Goal: Book appointment/travel/reservation

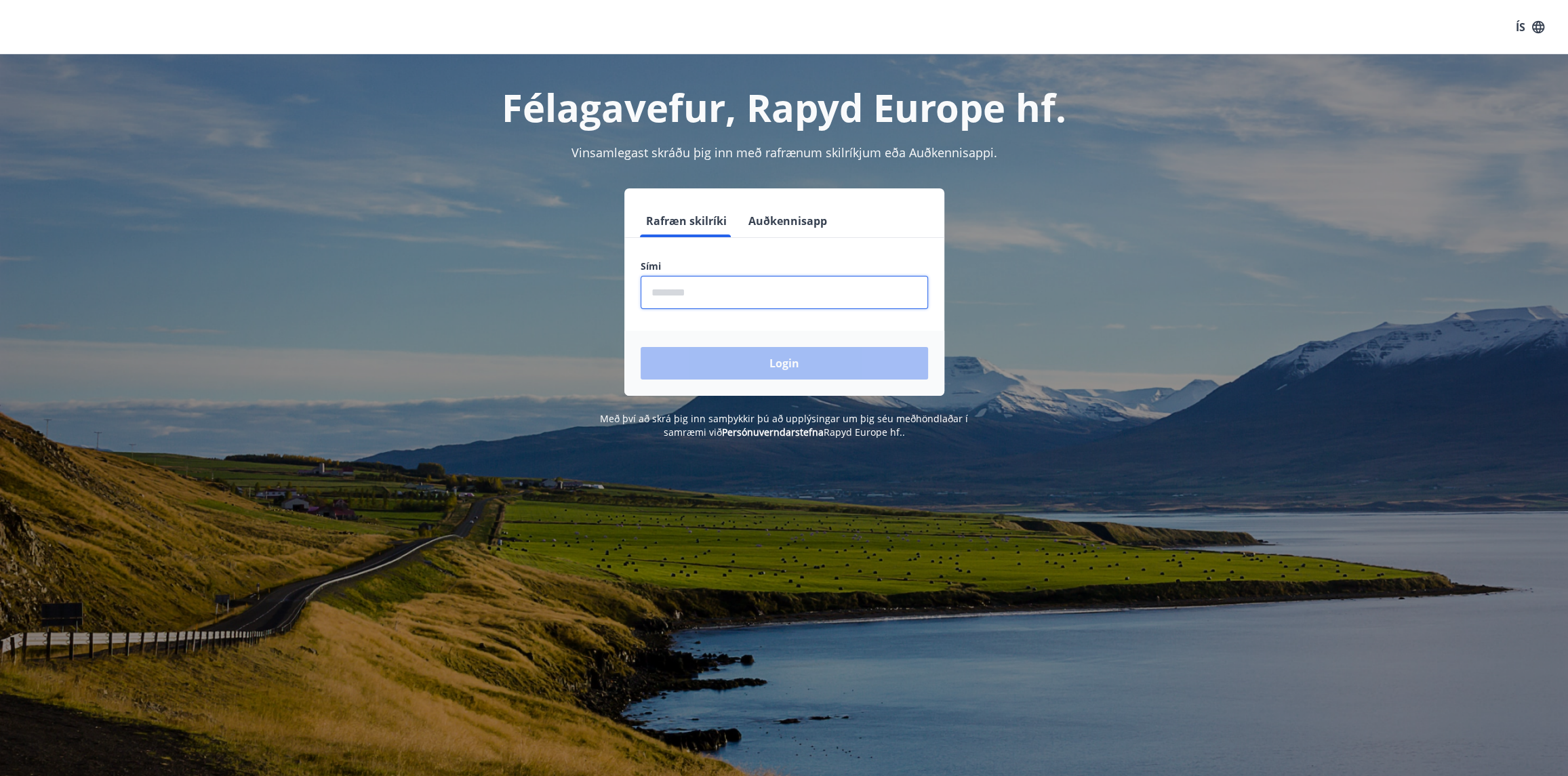
click at [743, 296] on input "phone" at bounding box center [784, 292] width 287 height 33
type input "********"
click at [641, 347] on button "Login" at bounding box center [784, 363] width 287 height 33
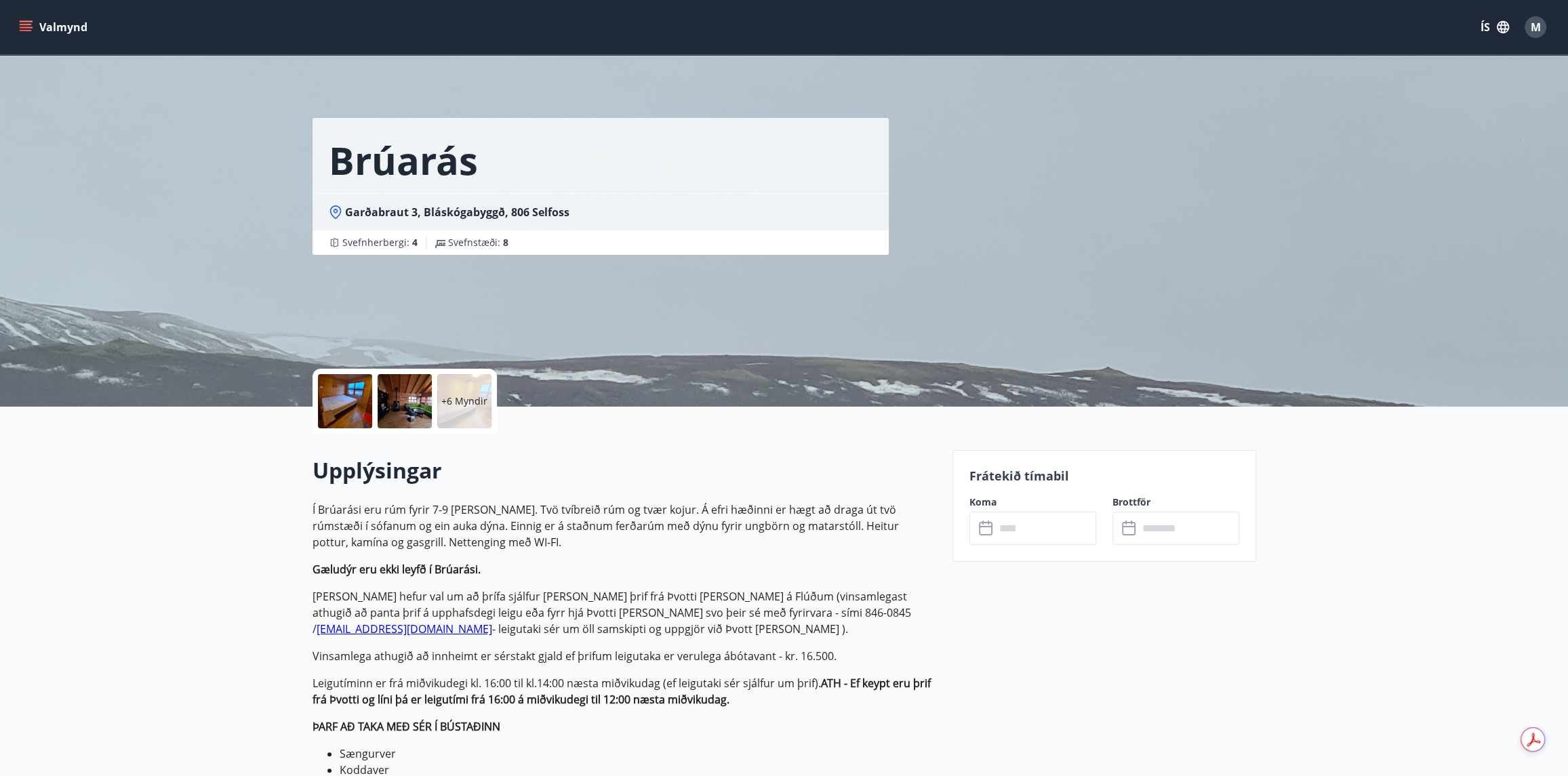
click at [999, 520] on input "text" at bounding box center [1046, 527] width 101 height 33
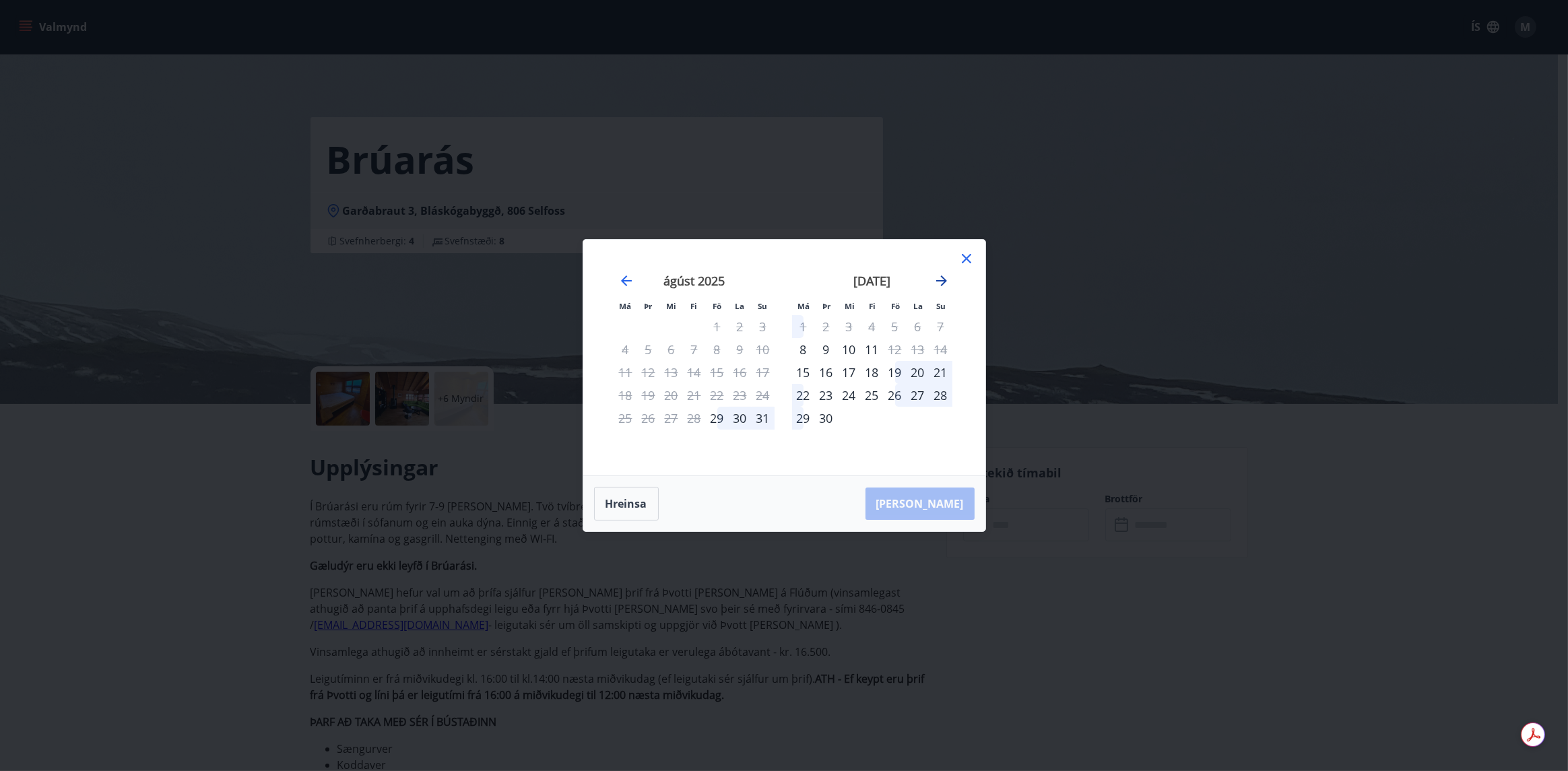
click at [943, 281] on icon "Move forward to switch to the next month." at bounding box center [942, 281] width 11 height 11
click at [942, 284] on icon "Move forward to switch to the next month." at bounding box center [942, 281] width 11 height 11
click at [942, 280] on icon "Move forward to switch to the next month." at bounding box center [941, 280] width 16 height 16
click at [966, 254] on icon at bounding box center [966, 258] width 16 height 16
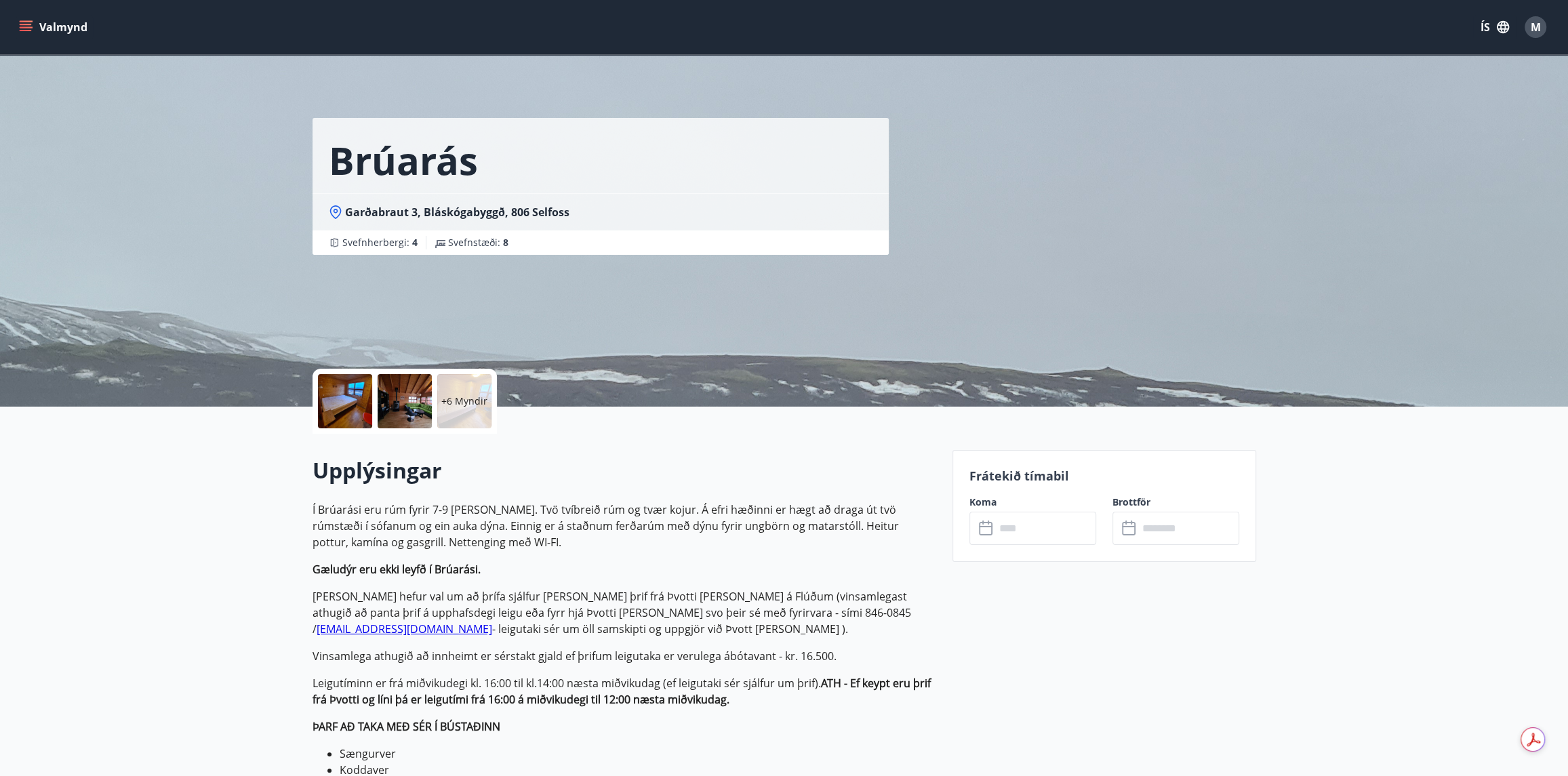
click at [983, 528] on icon at bounding box center [987, 528] width 16 height 16
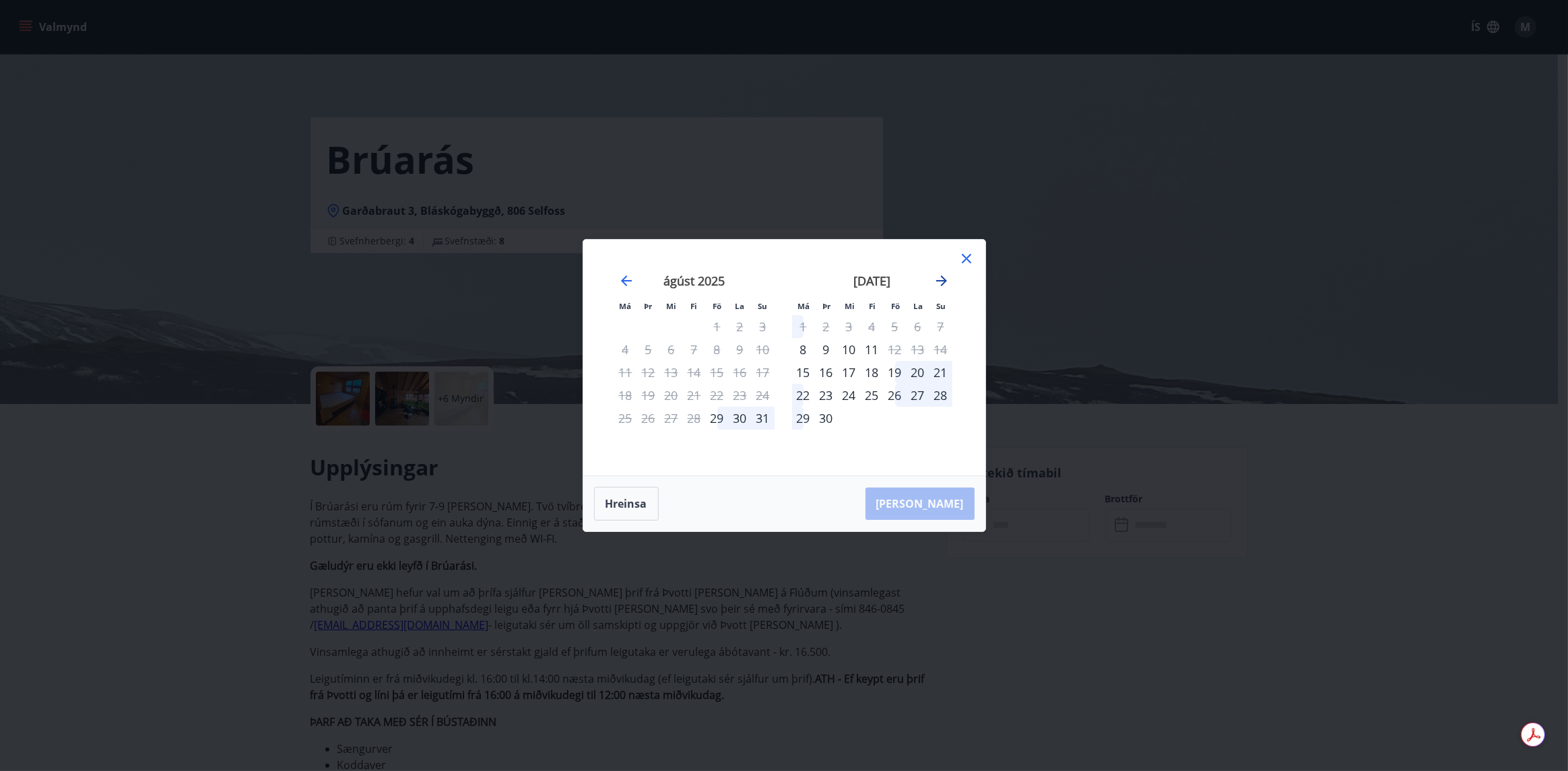
click at [942, 283] on icon "Move forward to switch to the next month." at bounding box center [941, 280] width 16 height 16
click at [964, 256] on icon at bounding box center [966, 259] width 10 height 10
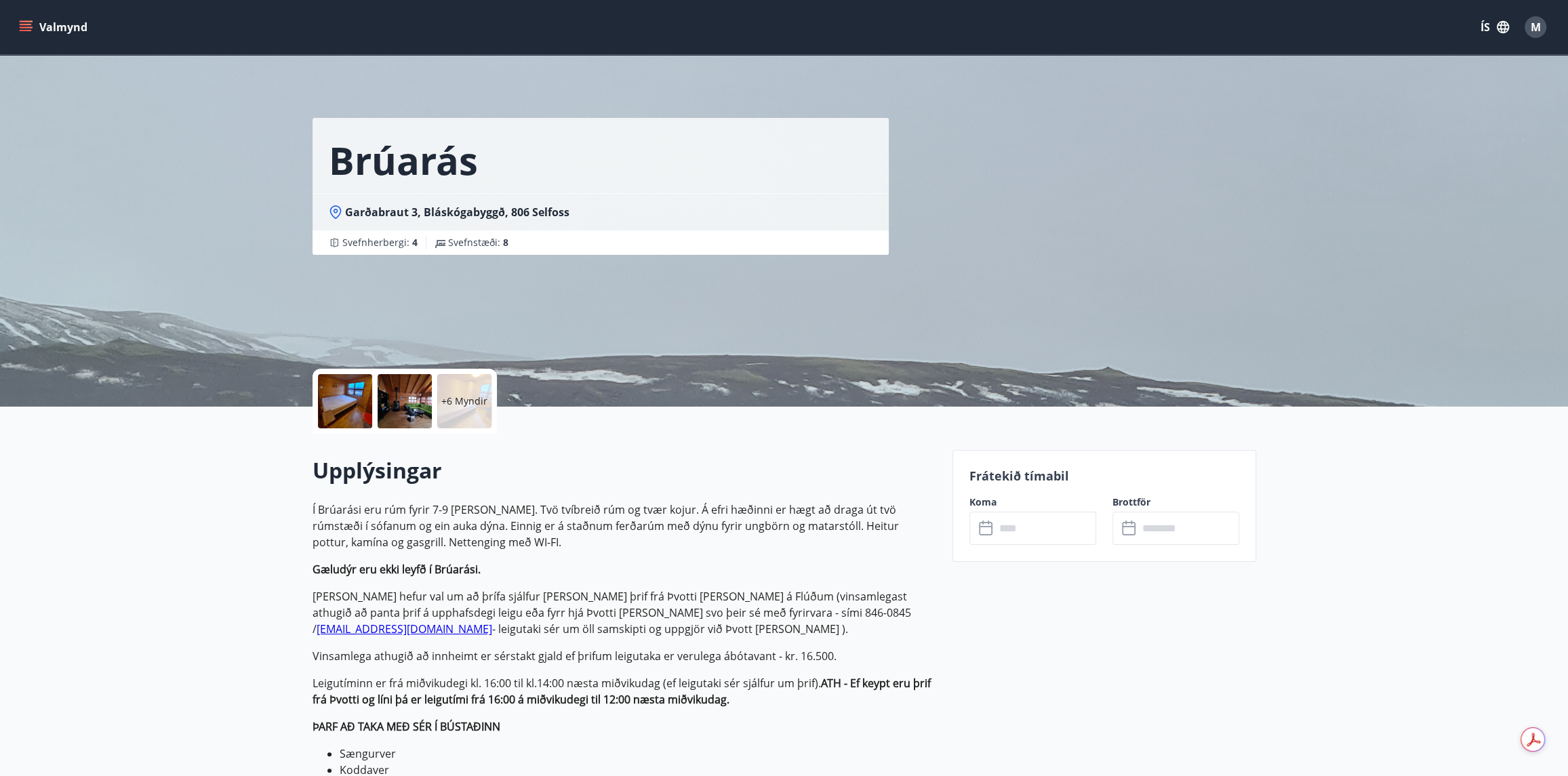
click at [34, 23] on button "Valmynd" at bounding box center [55, 27] width 77 height 24
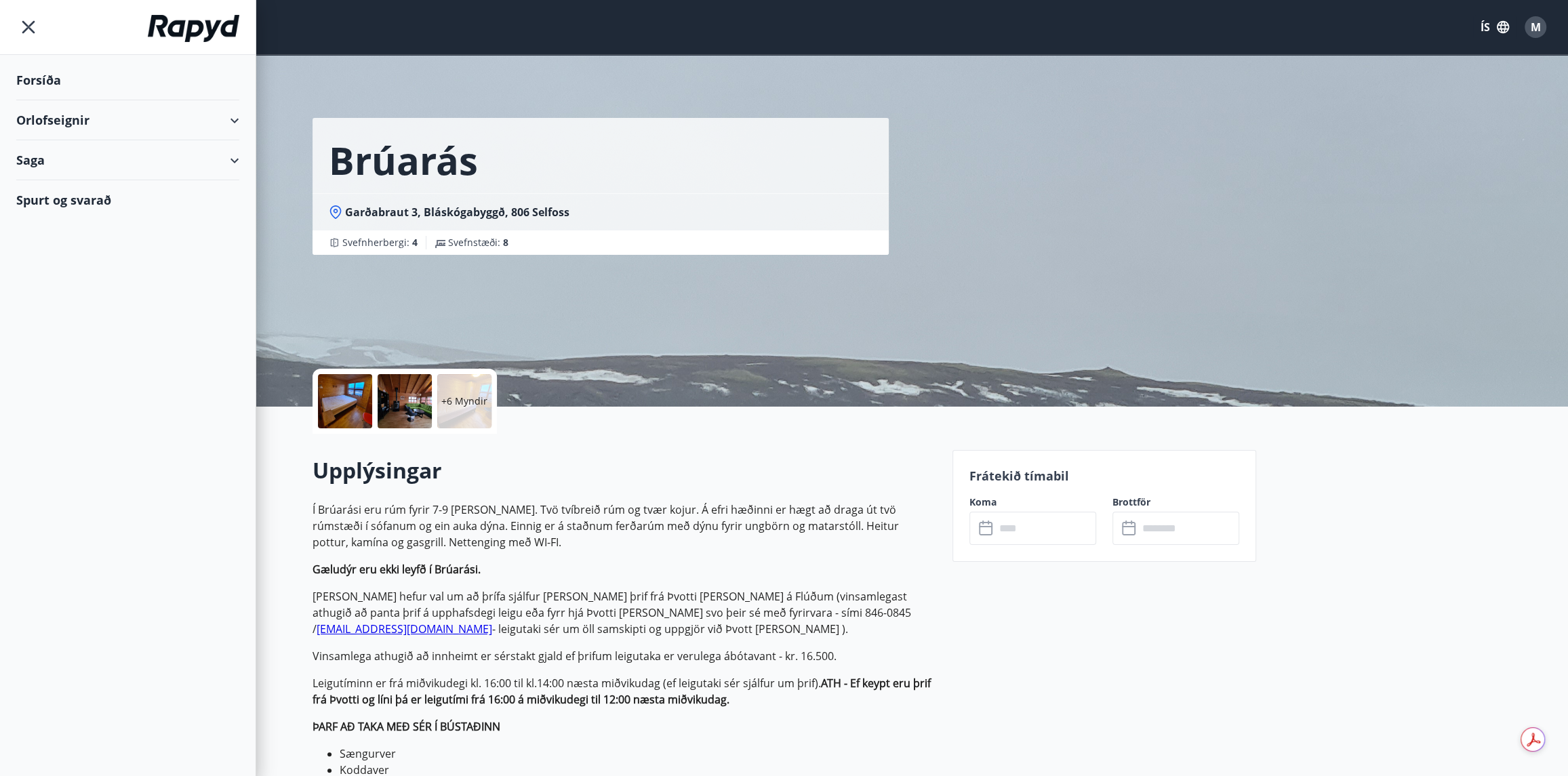
click at [64, 120] on div "Orlofseignir" at bounding box center [128, 120] width 223 height 40
click at [59, 160] on div "Framboð" at bounding box center [128, 154] width 201 height 28
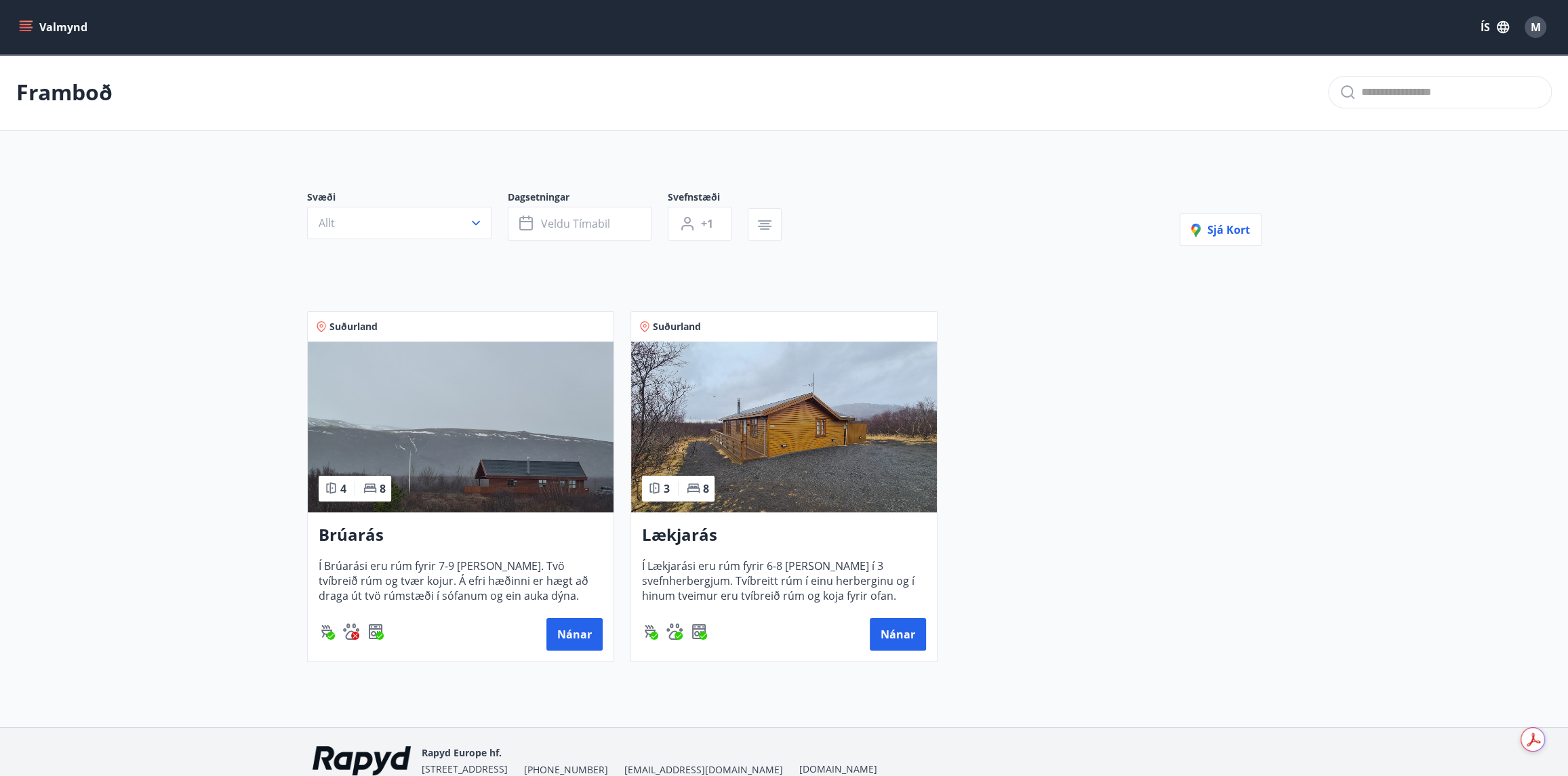
click at [801, 506] on img at bounding box center [784, 426] width 306 height 171
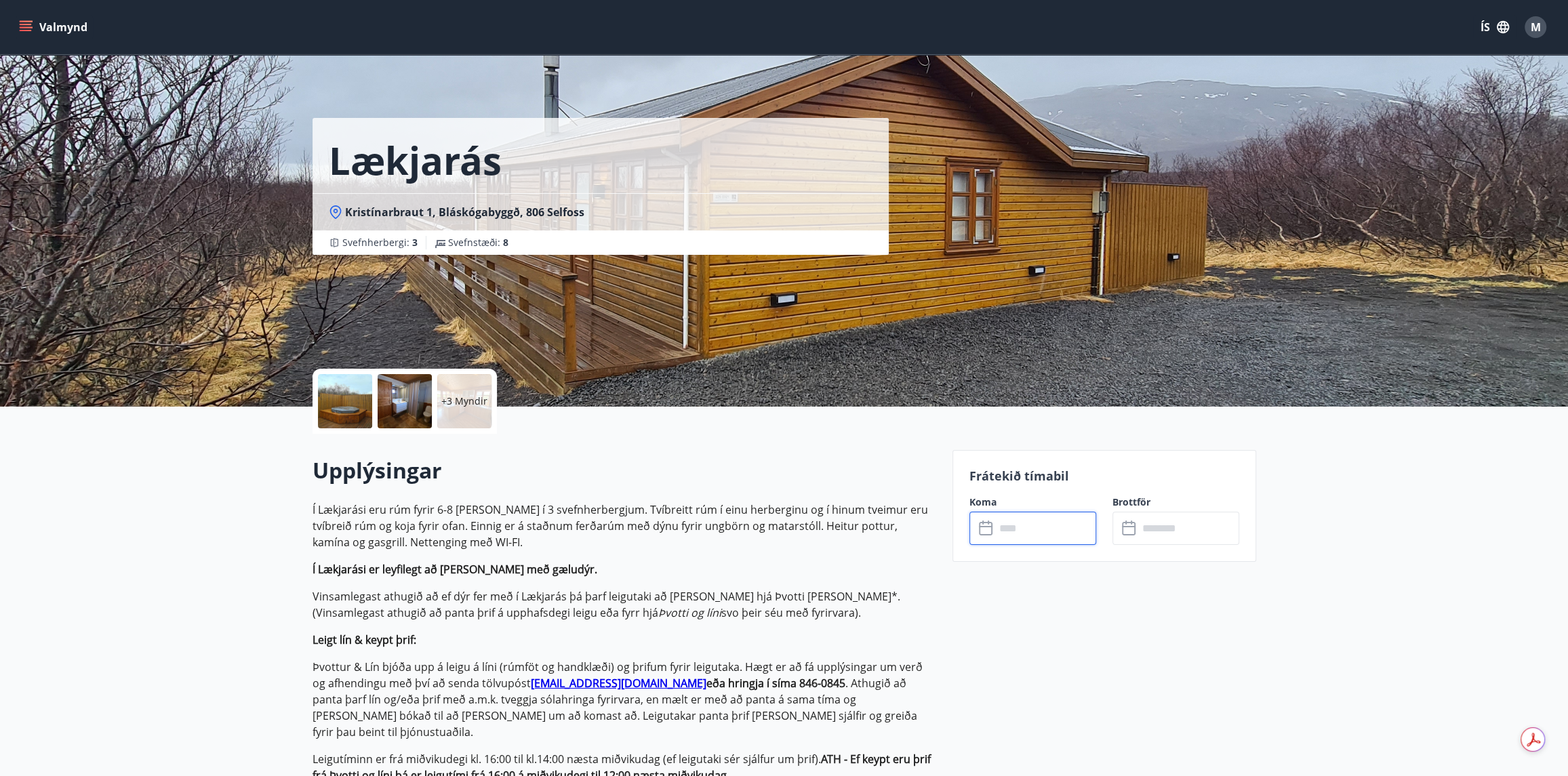
click at [1026, 536] on input "text" at bounding box center [1046, 527] width 101 height 33
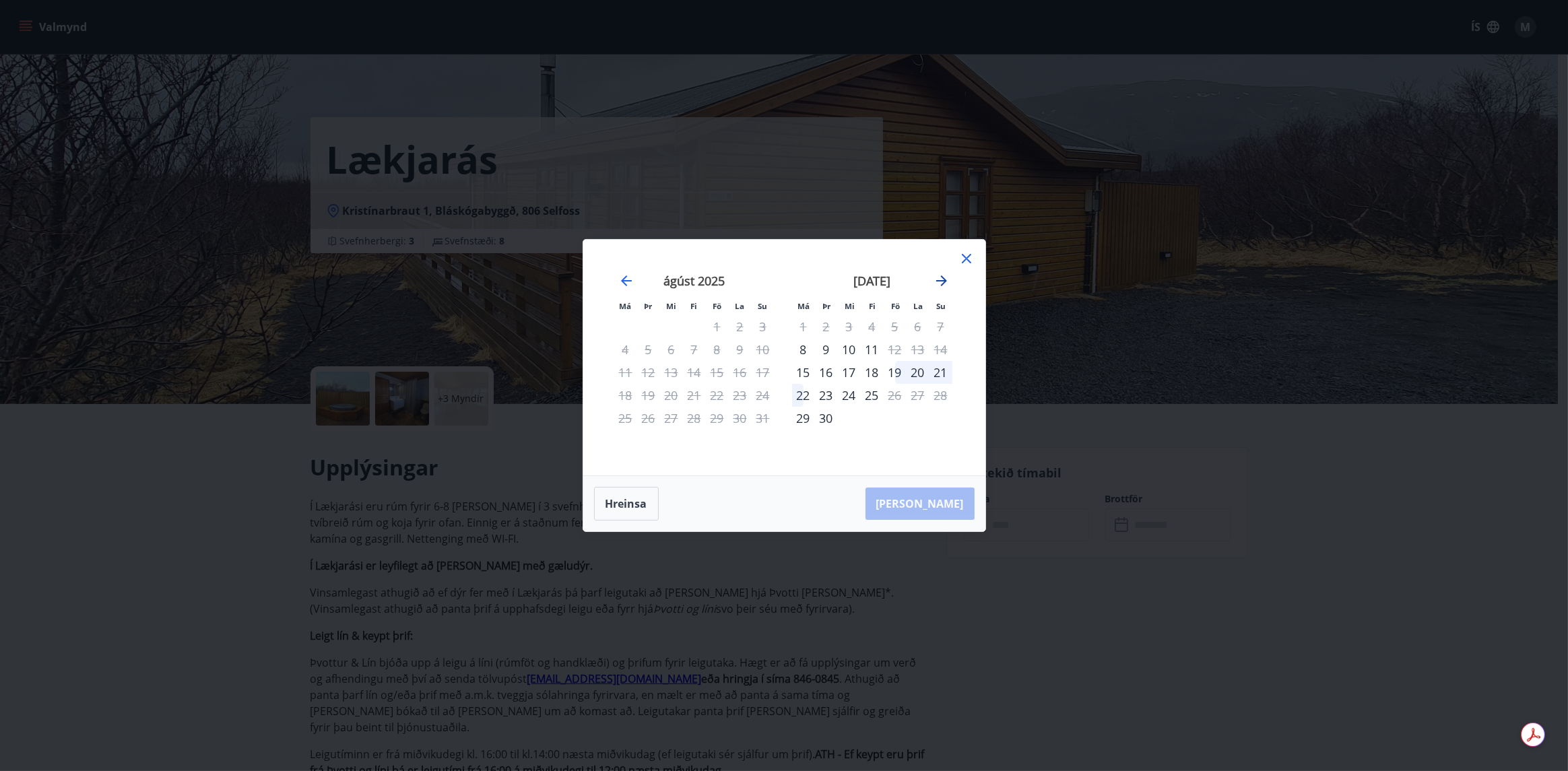
click at [941, 286] on icon "Move forward to switch to the next month." at bounding box center [941, 280] width 16 height 16
click at [967, 256] on icon at bounding box center [966, 259] width 10 height 10
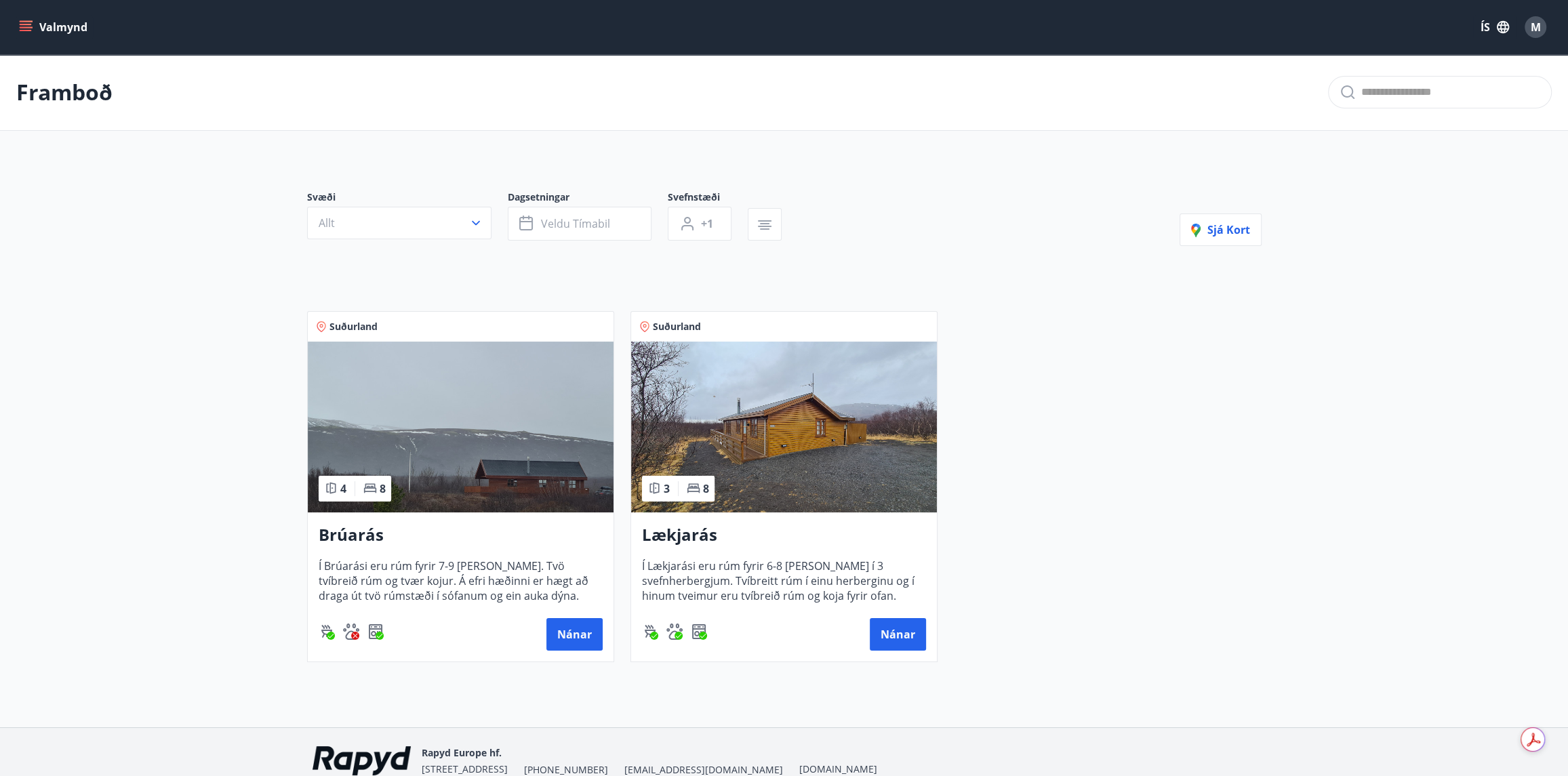
click at [440, 455] on img at bounding box center [460, 426] width 306 height 171
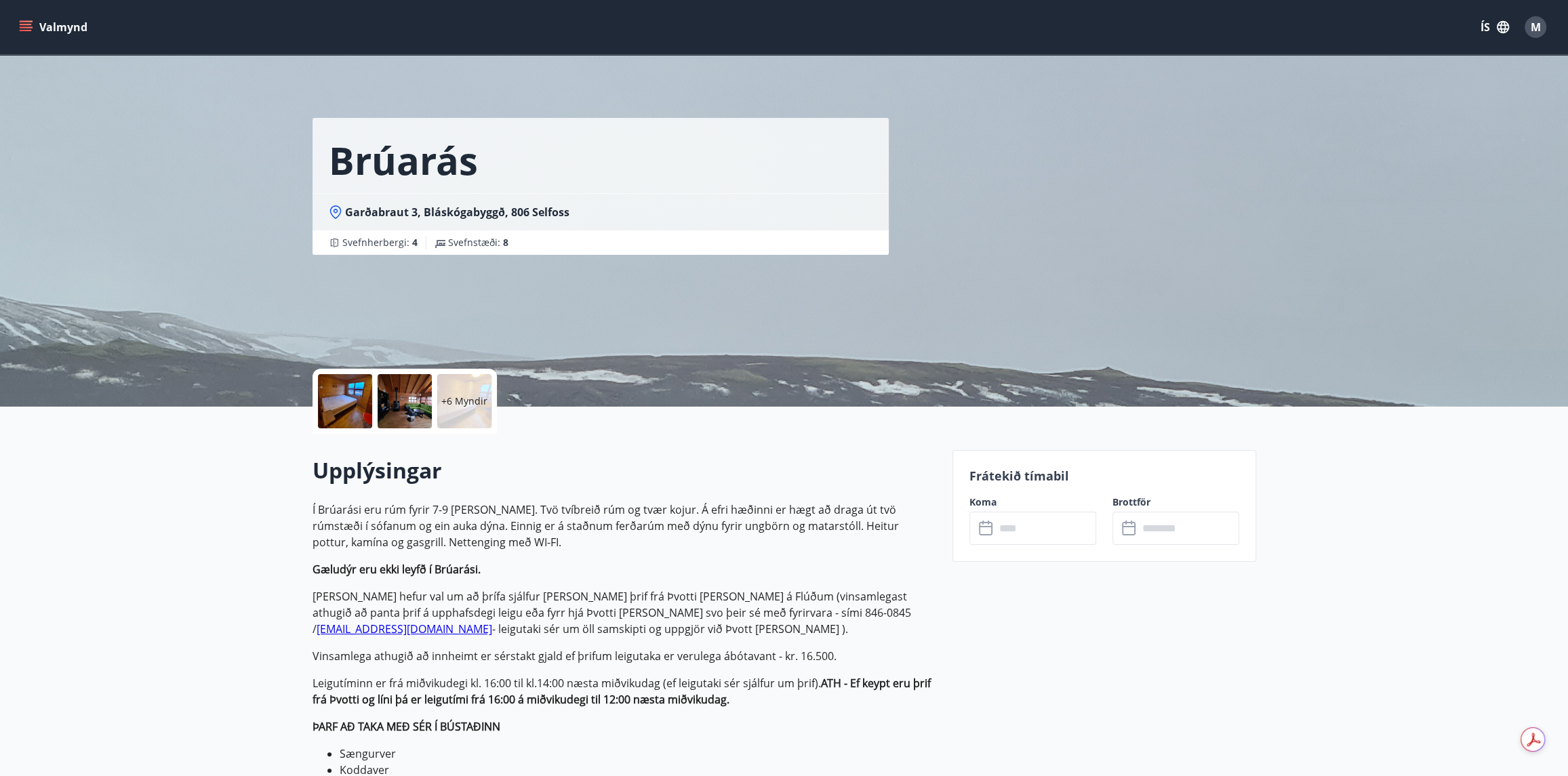
click at [976, 534] on div "​ ​" at bounding box center [1033, 527] width 127 height 33
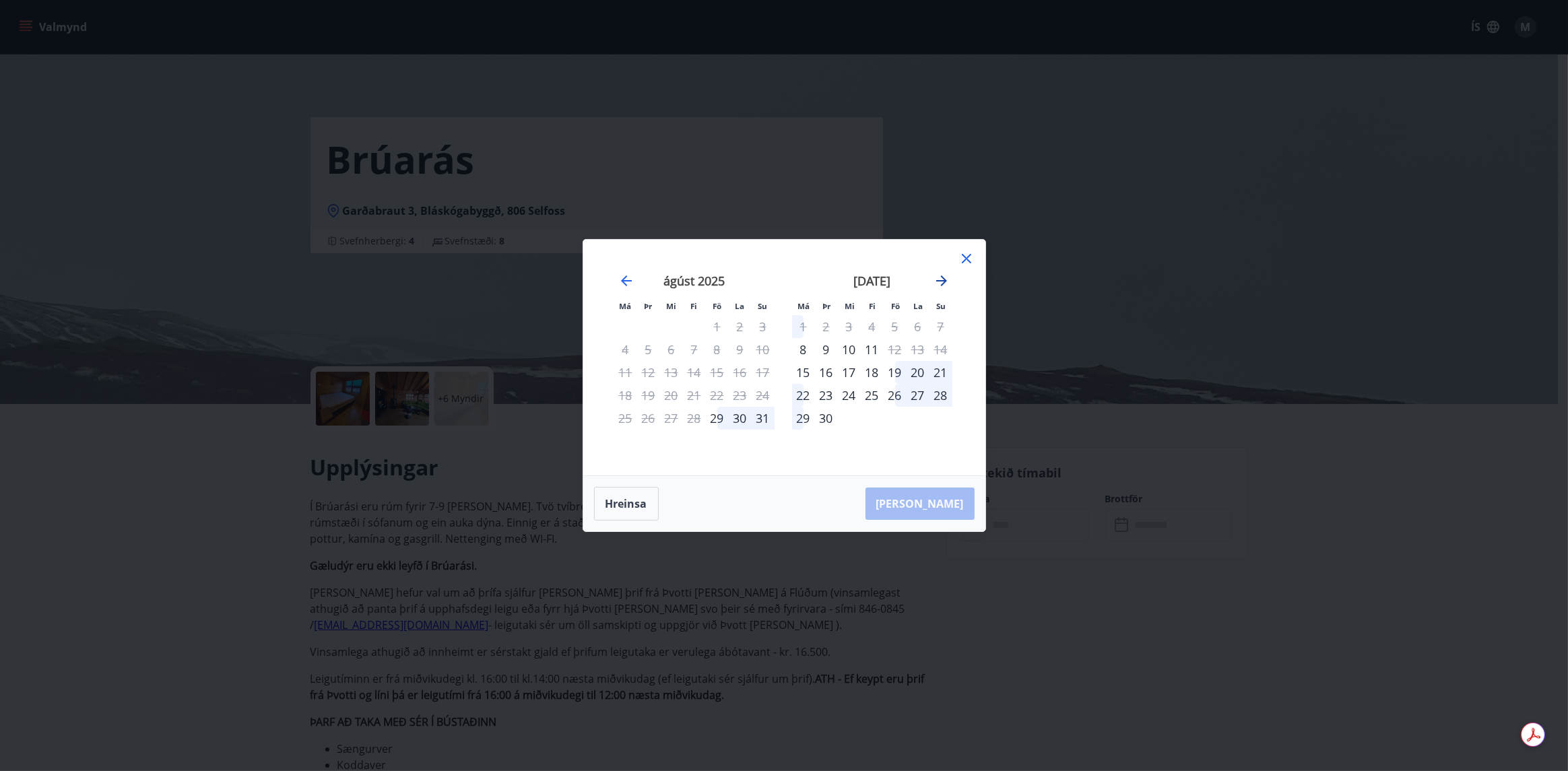
click at [944, 282] on icon "Move forward to switch to the next month." at bounding box center [942, 281] width 11 height 11
click at [943, 282] on icon "Move forward to switch to the next month." at bounding box center [942, 281] width 11 height 11
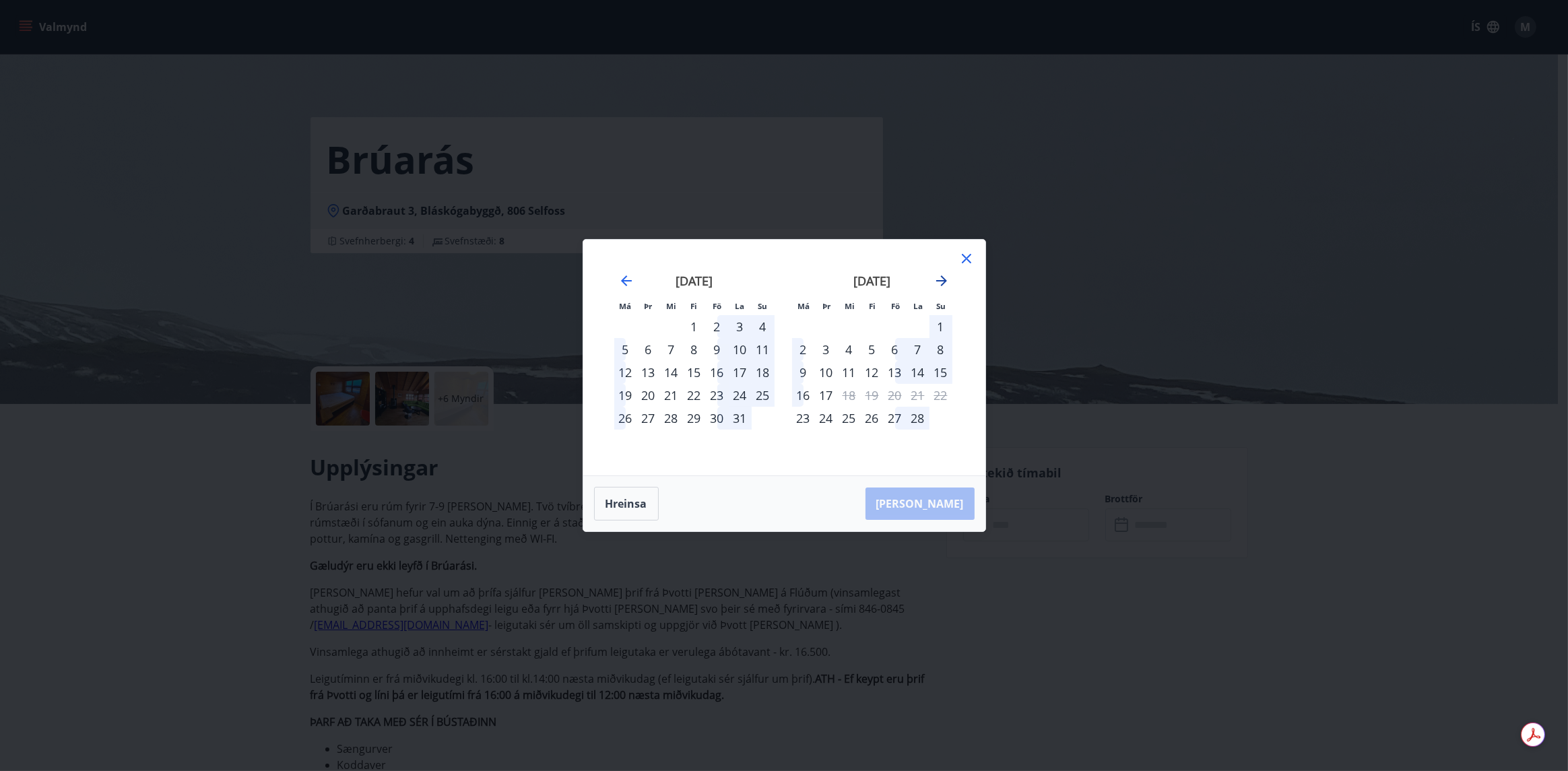
click at [943, 282] on icon "Move forward to switch to the next month." at bounding box center [942, 281] width 11 height 11
click at [939, 284] on icon "Move forward to switch to the next month." at bounding box center [941, 280] width 16 height 16
click at [625, 278] on icon "Move backward to switch to the previous month." at bounding box center [626, 281] width 11 height 11
click at [941, 282] on icon "Move forward to switch to the next month." at bounding box center [941, 280] width 16 height 16
click at [621, 284] on icon "Move backward to switch to the previous month." at bounding box center [626, 280] width 16 height 16
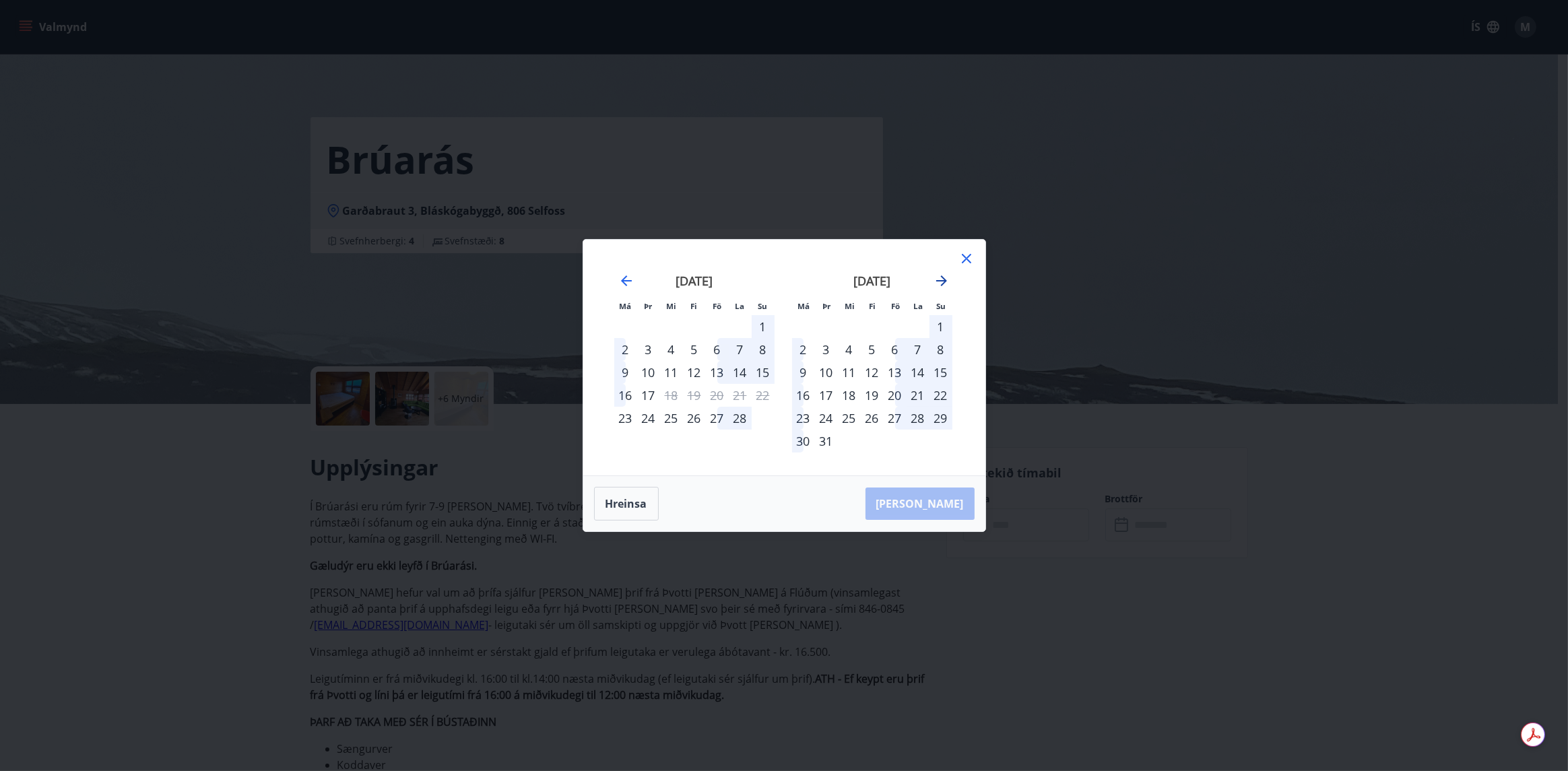
click at [939, 280] on icon "Move forward to switch to the next month." at bounding box center [942, 281] width 11 height 11
click at [938, 284] on icon "Move forward to switch to the next month." at bounding box center [941, 280] width 16 height 16
click at [629, 282] on icon "Move backward to switch to the previous month." at bounding box center [626, 280] width 16 height 16
click at [937, 280] on icon "Move forward to switch to the next month." at bounding box center [941, 280] width 16 height 16
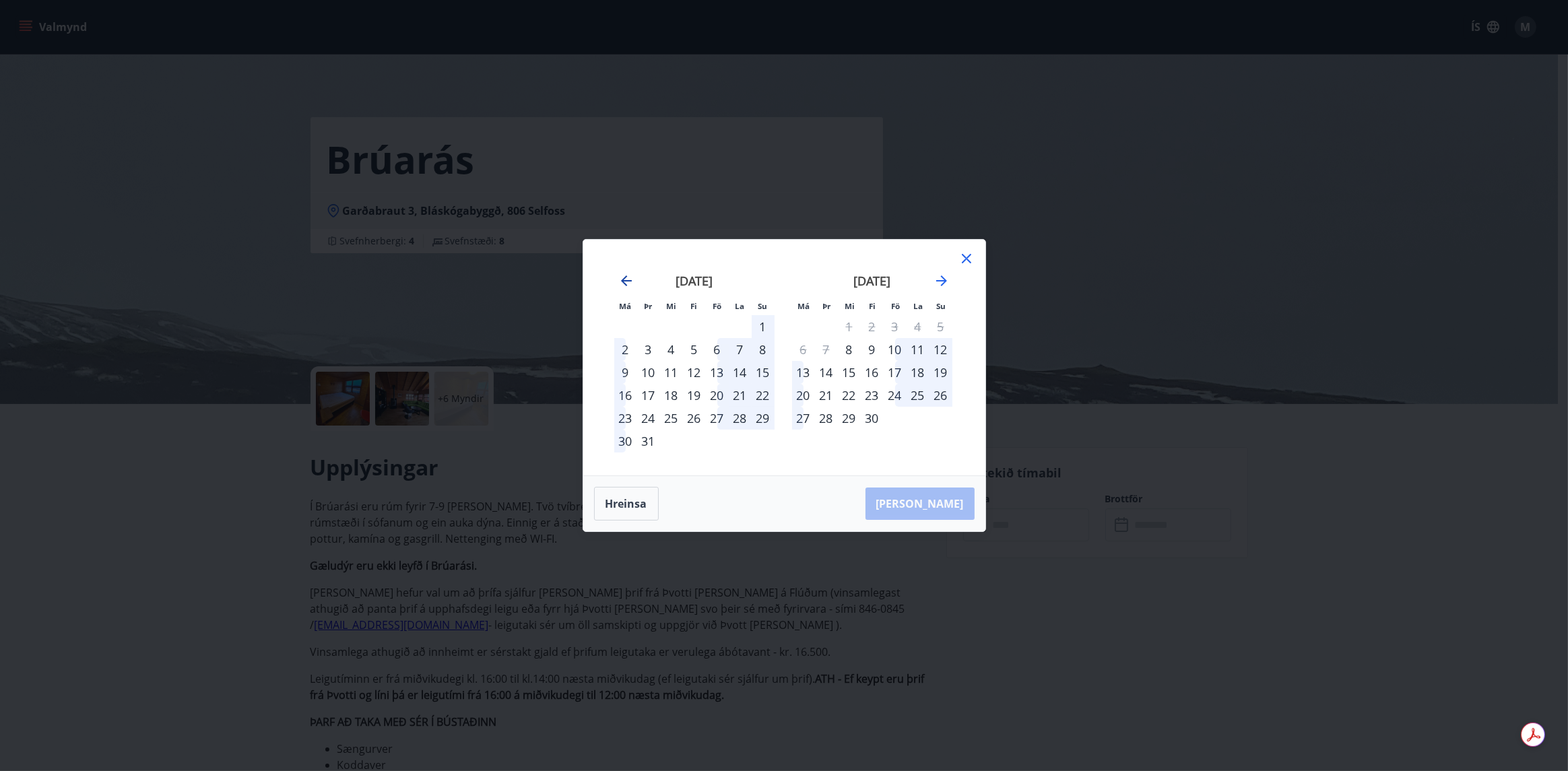
click at [624, 285] on icon "Move backward to switch to the previous month." at bounding box center [626, 280] width 16 height 16
click at [626, 280] on icon "Move backward to switch to the previous month." at bounding box center [626, 281] width 11 height 11
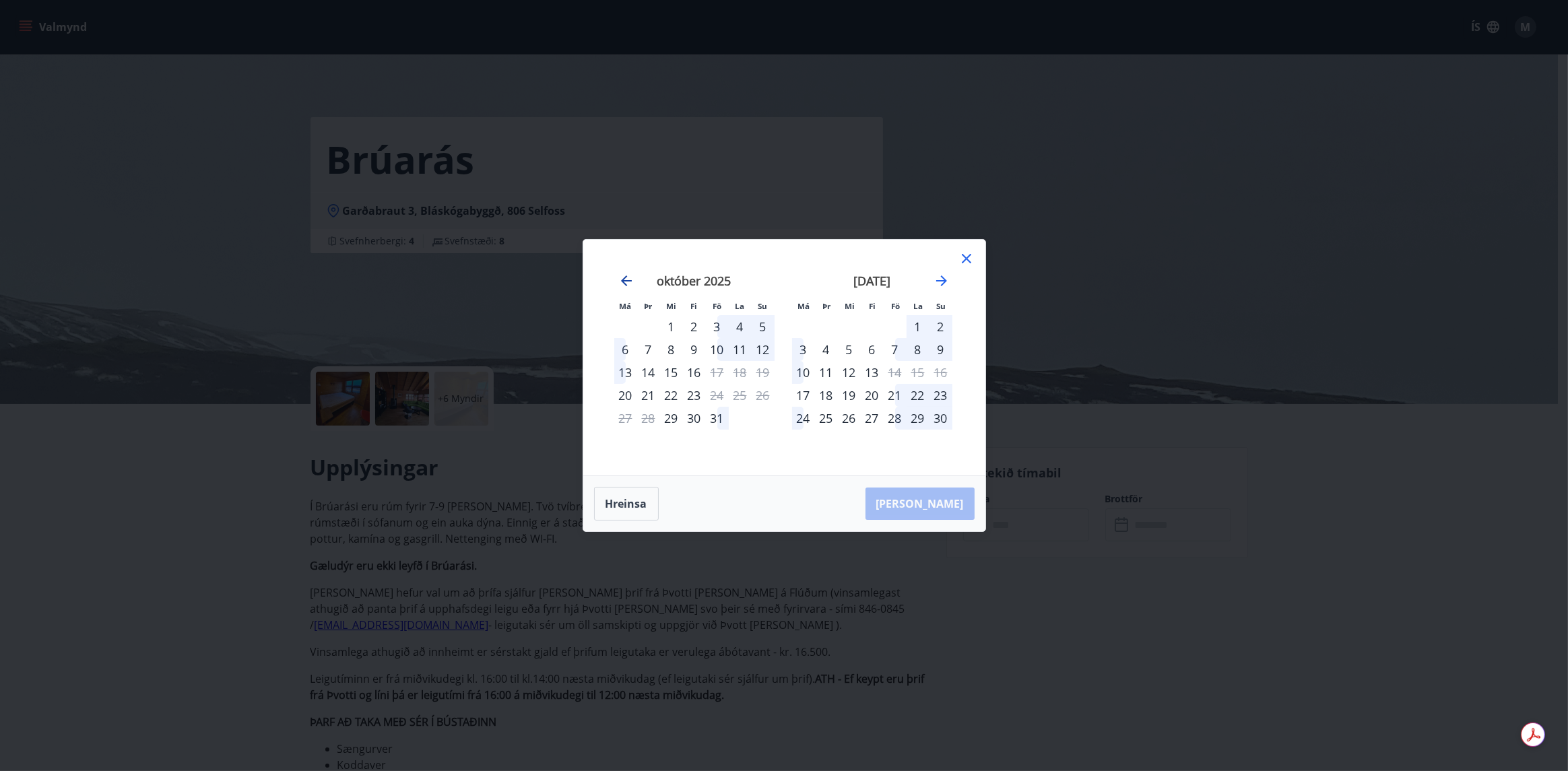
click at [628, 276] on icon "Move backward to switch to the previous month." at bounding box center [626, 280] width 16 height 16
click at [722, 369] on div "19" at bounding box center [717, 372] width 23 height 23
click at [720, 363] on div "19" at bounding box center [717, 372] width 23 height 23
click at [631, 497] on button "Hreinsa" at bounding box center [625, 503] width 65 height 33
click at [892, 372] on div "19" at bounding box center [895, 372] width 23 height 23
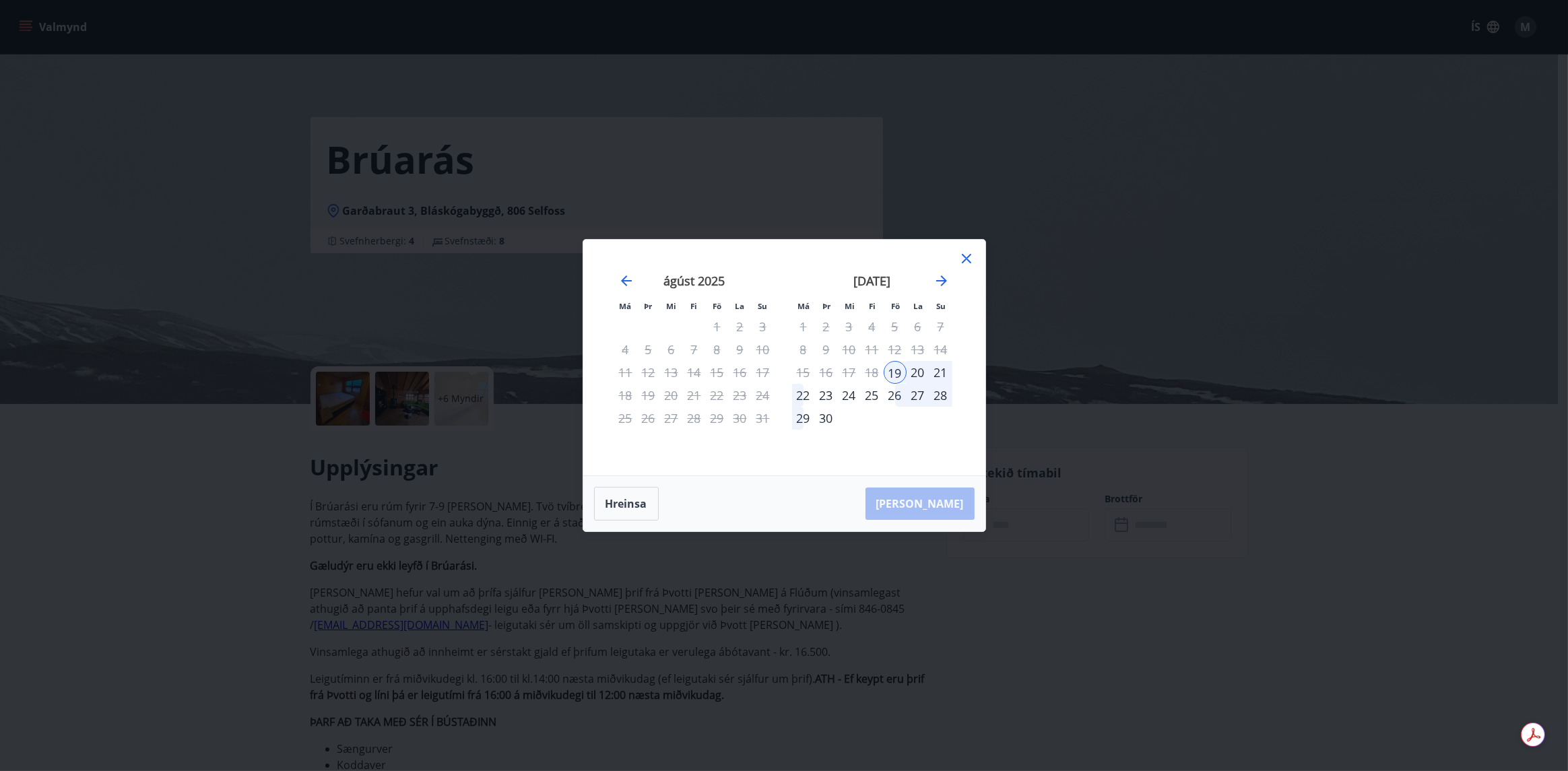
click at [936, 367] on div "21" at bounding box center [940, 372] width 23 height 23
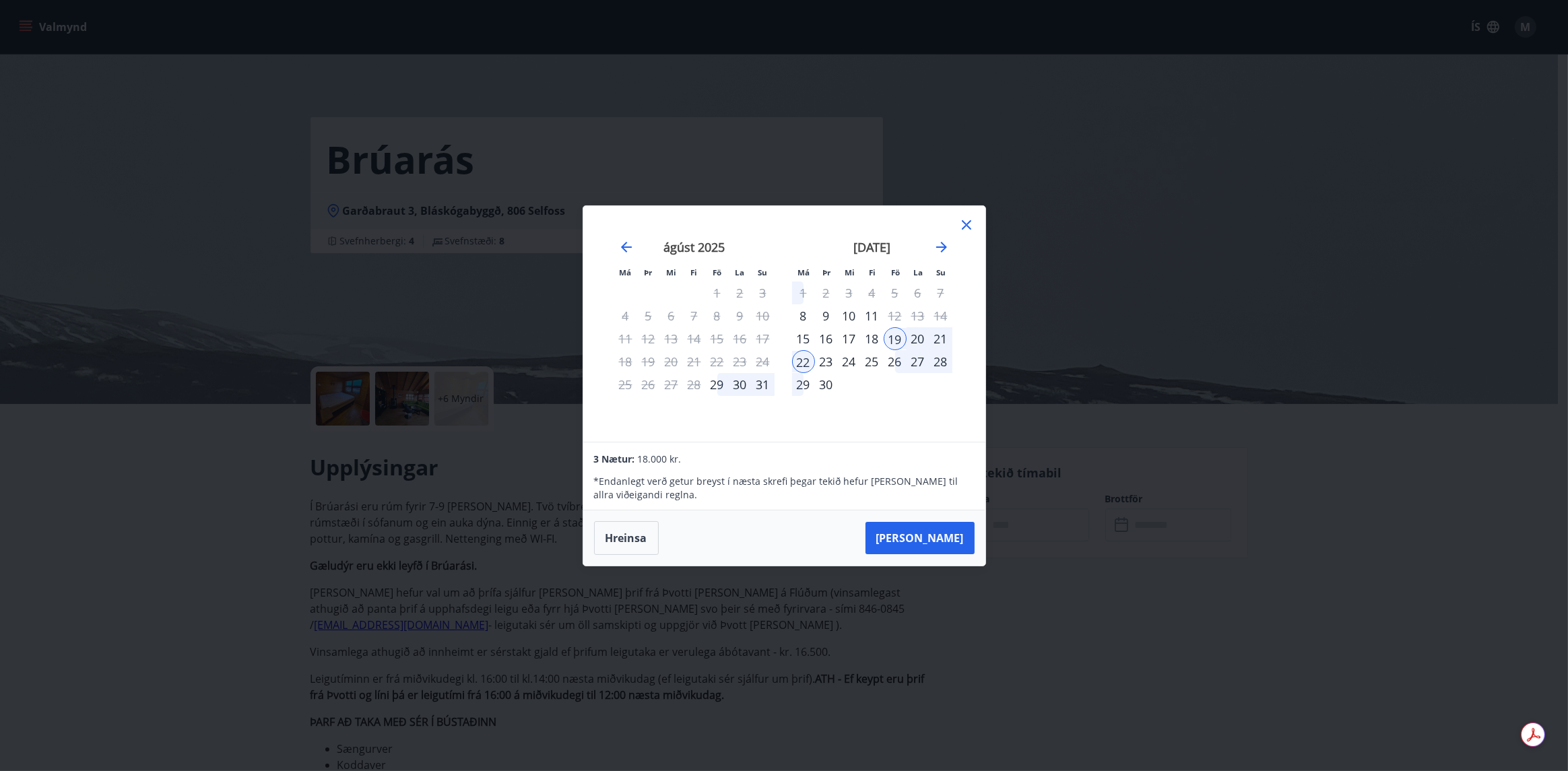
click at [951, 338] on div "[DATE] 1 2 3 4 5 6 7 8 9 10 11 12 13 14 15 16 17 18 19 20 21 22 23 24 25 26 27 …" at bounding box center [872, 332] width 178 height 221
click at [946, 336] on div "21" at bounding box center [940, 339] width 23 height 23
click at [937, 337] on div "21" at bounding box center [940, 339] width 23 height 23
click at [616, 536] on button "Hreinsa" at bounding box center [625, 538] width 65 height 33
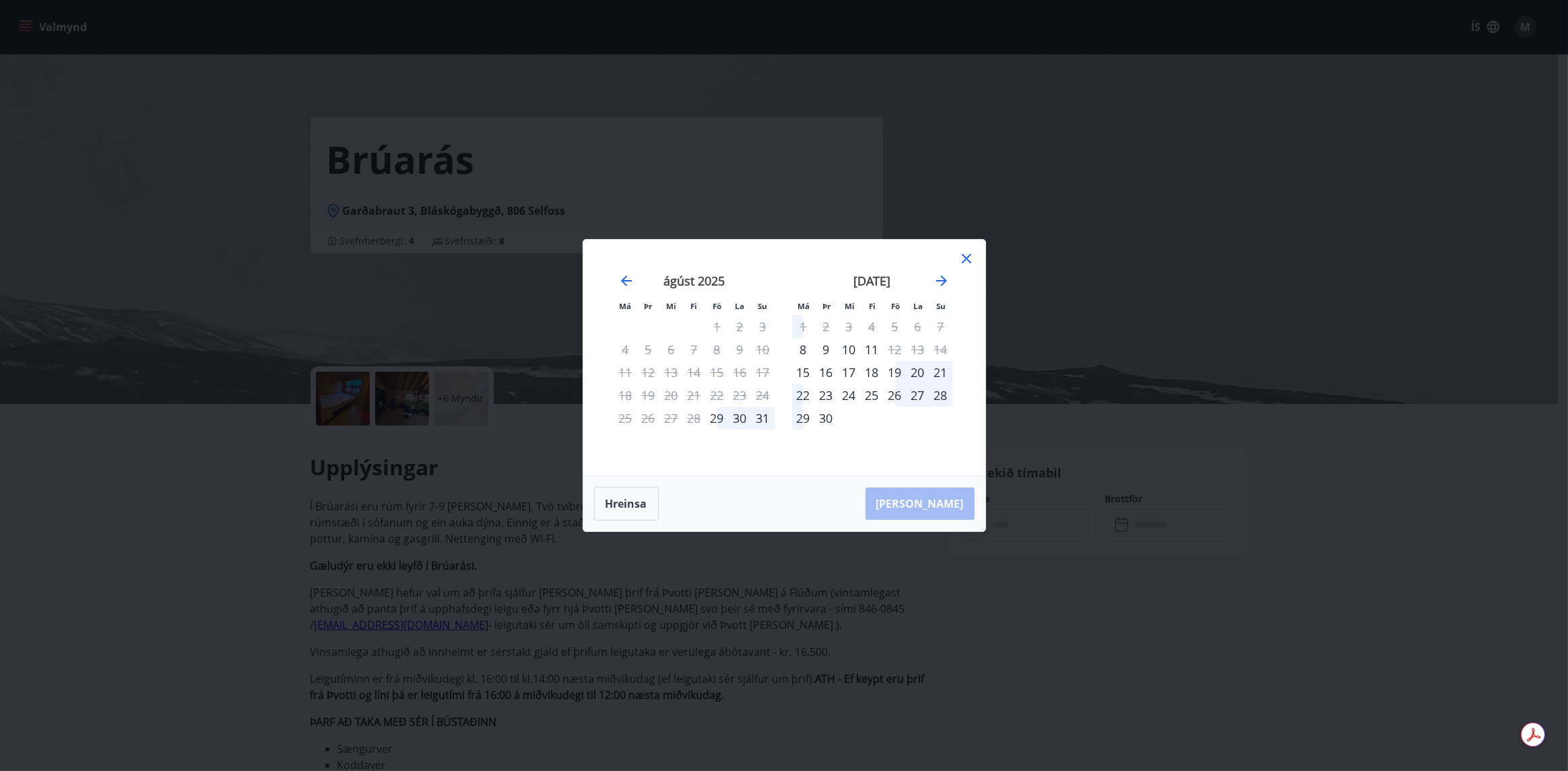
click at [890, 367] on div "19" at bounding box center [895, 372] width 23 height 23
click at [939, 370] on div "21" at bounding box center [940, 372] width 23 height 23
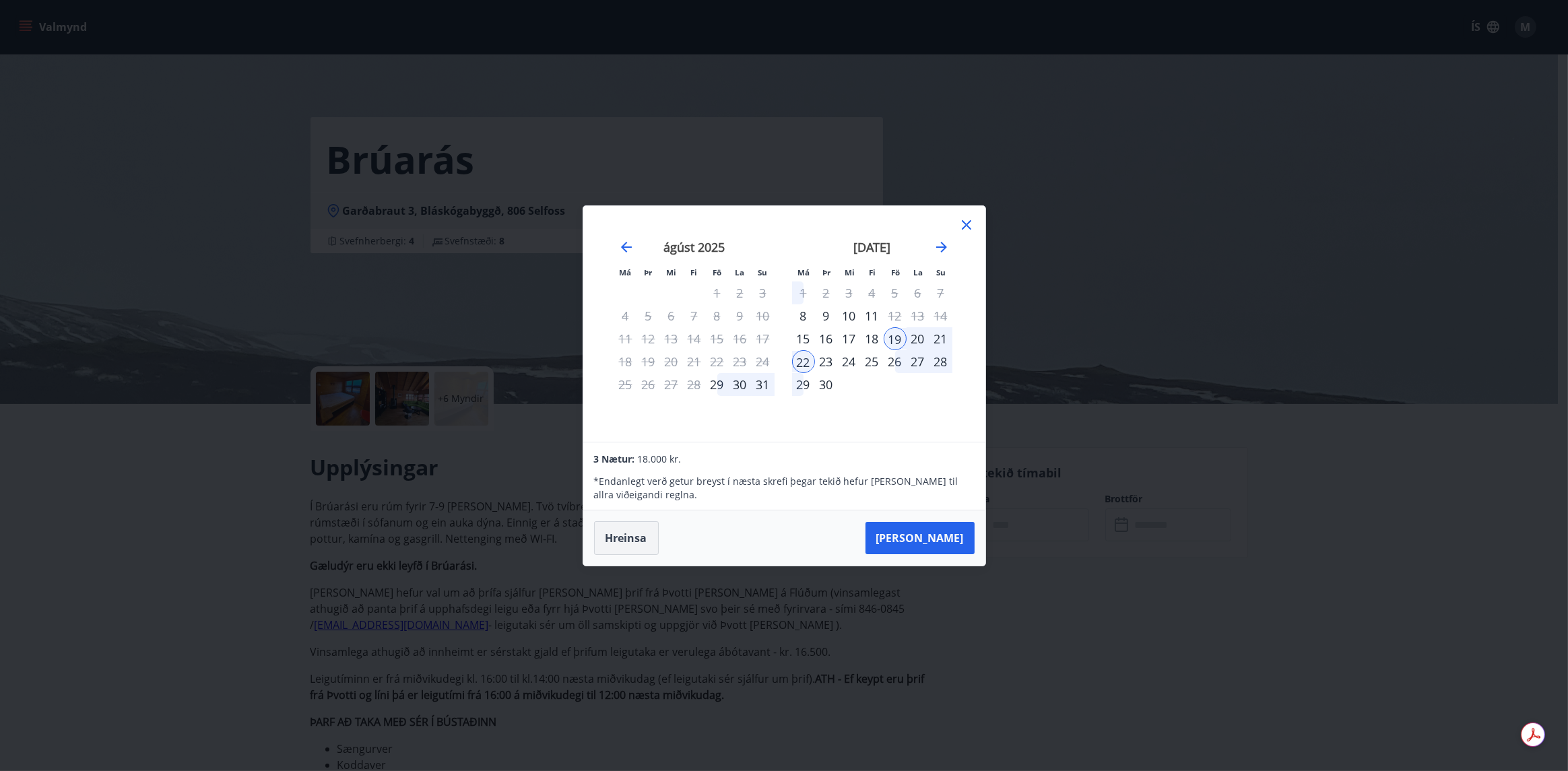
click at [618, 542] on button "Hreinsa" at bounding box center [625, 538] width 65 height 33
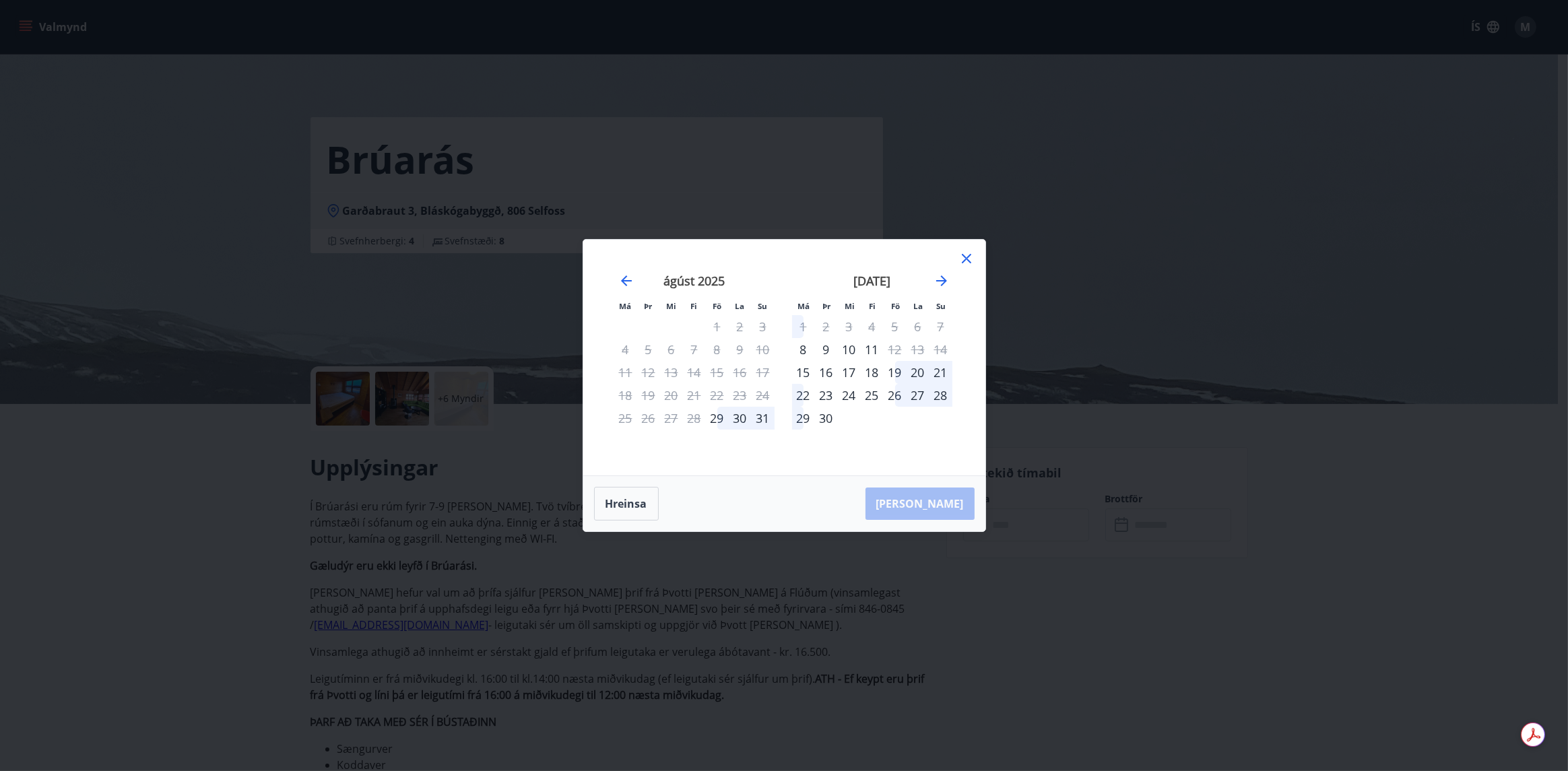
click at [969, 254] on icon at bounding box center [966, 258] width 16 height 16
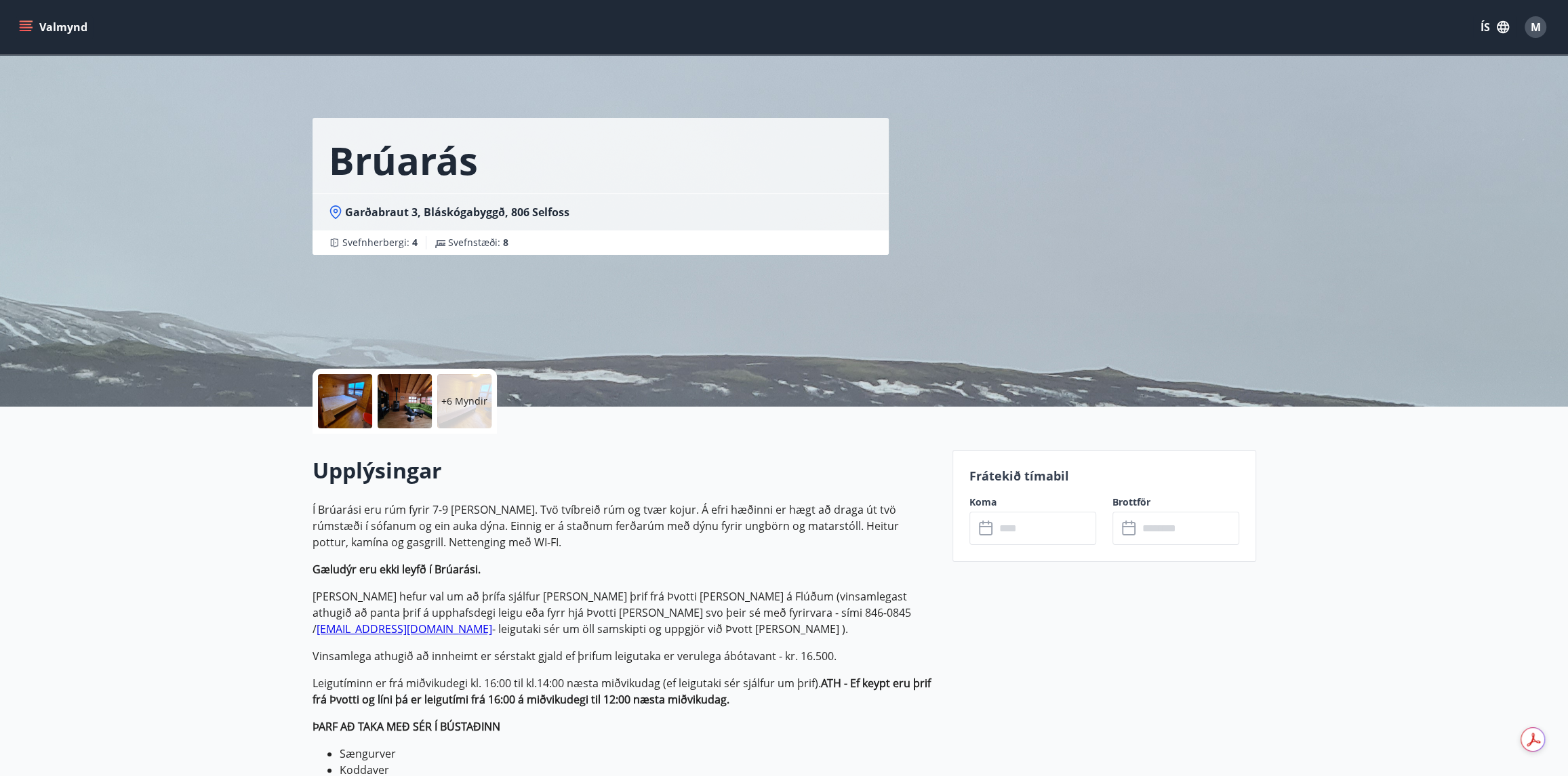
click at [1275, 204] on div "Brúarás Garðabraut 3, Bláskógabyggð, 806 Selfoss Svefnherbergi : 4 Svefnstæði :…" at bounding box center [784, 203] width 1568 height 406
